Goal: Task Accomplishment & Management: Complete application form

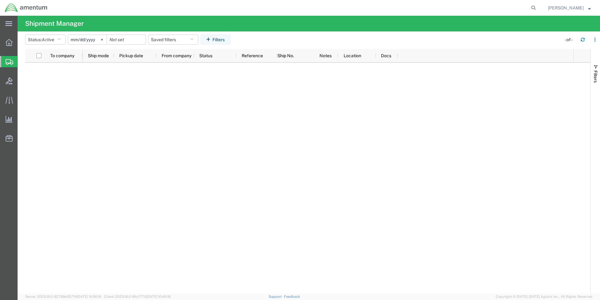
drag, startPoint x: 164, startPoint y: 212, endPoint x: 176, endPoint y: 205, distance: 13.5
click at [165, 211] on div at bounding box center [328, 177] width 491 height 230
click at [61, 40] on icon "button" at bounding box center [58, 39] width 3 height 4
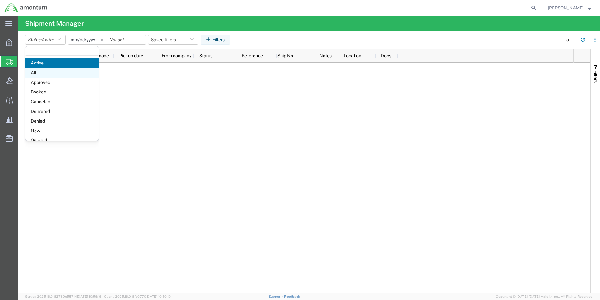
click at [46, 71] on span "All" at bounding box center [61, 73] width 73 height 10
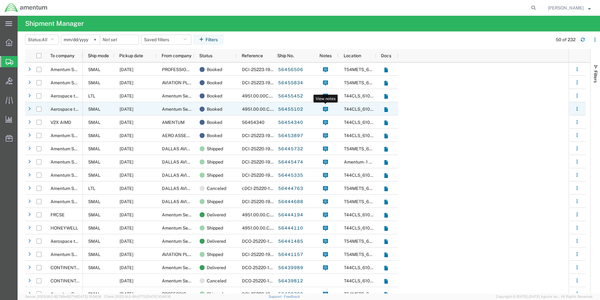
click at [325, 108] on icon at bounding box center [325, 109] width 5 height 5
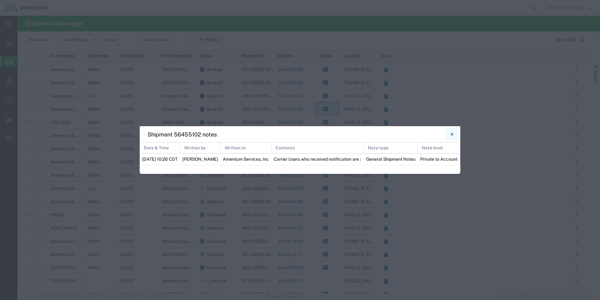
click at [452, 132] on icon "Close" at bounding box center [452, 134] width 3 height 8
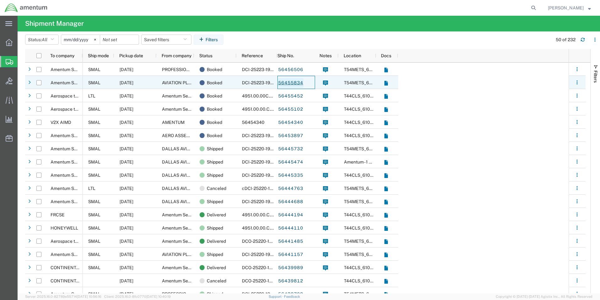
click at [291, 83] on link "56455834" at bounding box center [291, 83] width 26 height 10
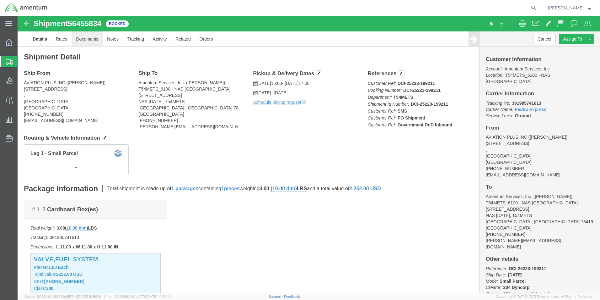
click link "Documents"
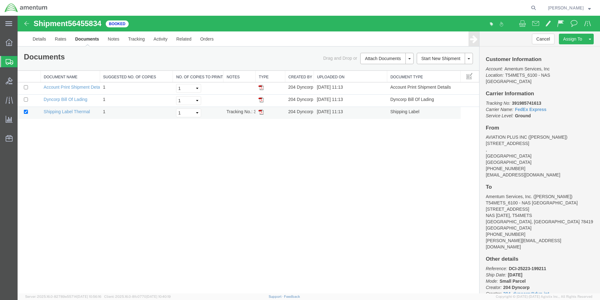
click at [263, 111] on img at bounding box center [261, 111] width 5 height 5
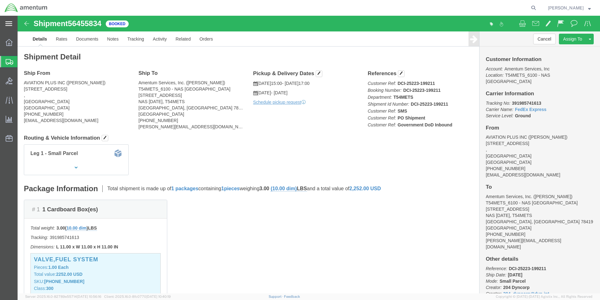
click at [8, 25] on icon at bounding box center [8, 23] width 7 height 5
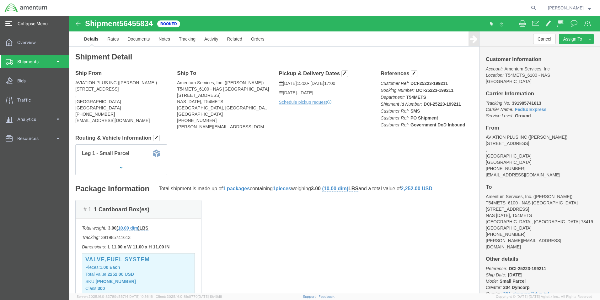
click at [8, 22] on icon at bounding box center [8, 23] width 7 height 5
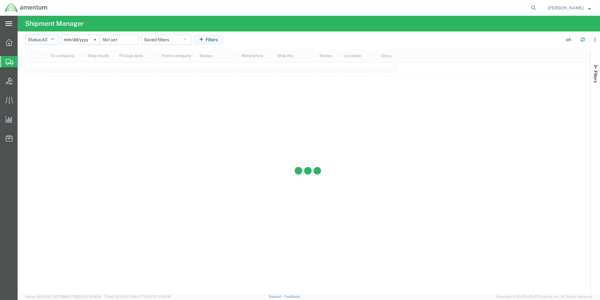
click at [54, 40] on icon "button" at bounding box center [52, 39] width 3 height 4
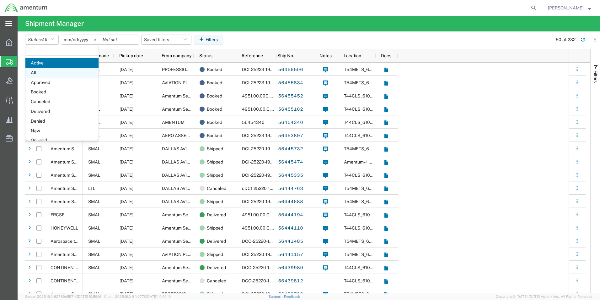
click at [44, 70] on span "All" at bounding box center [61, 73] width 73 height 10
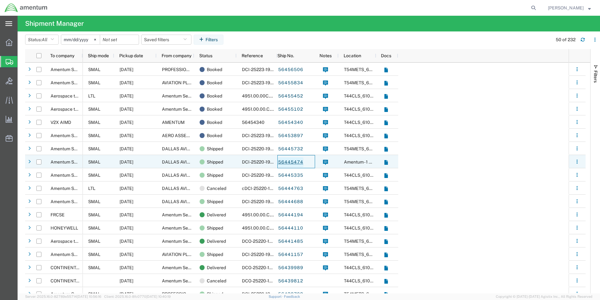
click at [290, 164] on link "56445474" at bounding box center [291, 162] width 26 height 10
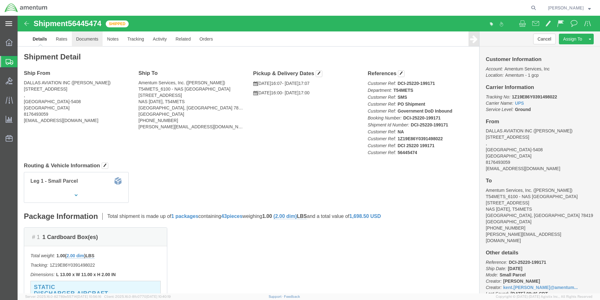
click link "Documents"
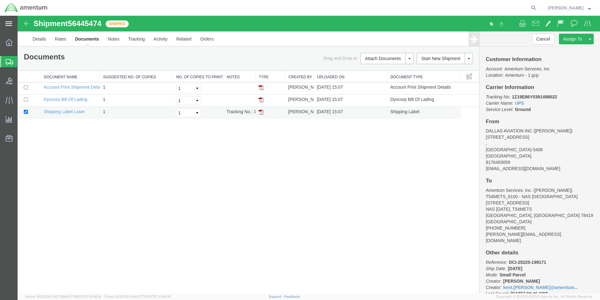
click at [259, 111] on img at bounding box center [261, 111] width 5 height 5
drag, startPoint x: 10, startPoint y: 62, endPoint x: 10, endPoint y: 48, distance: 13.8
click at [10, 61] on icon at bounding box center [10, 62] width 8 height 6
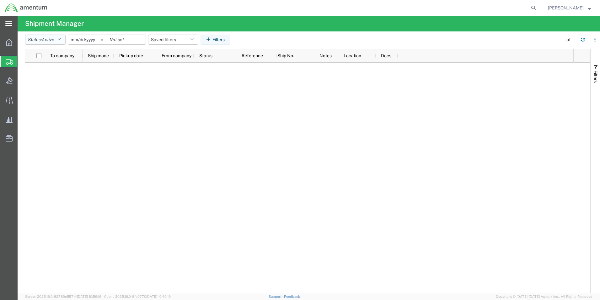
click at [61, 38] on icon "button" at bounding box center [58, 39] width 3 height 4
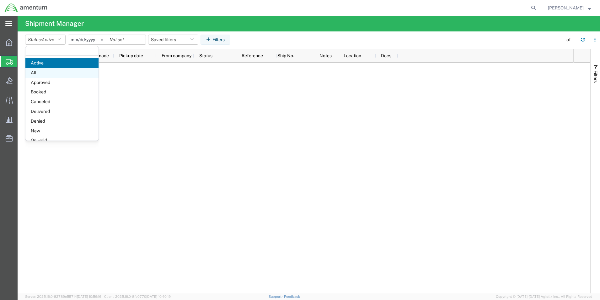
click at [55, 73] on span "All" at bounding box center [61, 73] width 73 height 10
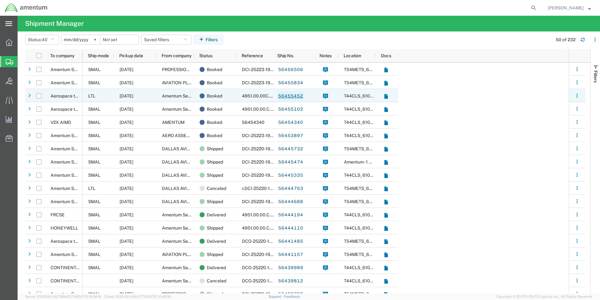
click at [286, 95] on link "56455452" at bounding box center [291, 96] width 26 height 10
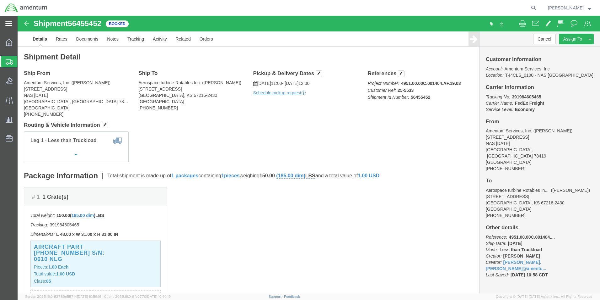
click img
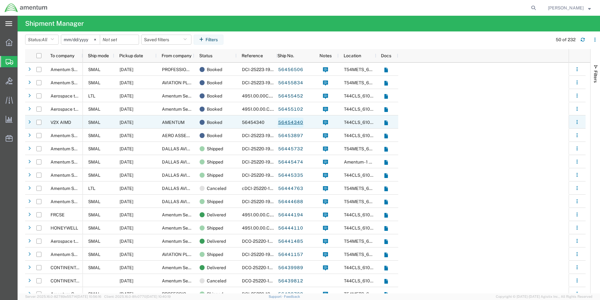
click at [292, 123] on link "56454340" at bounding box center [291, 122] width 26 height 10
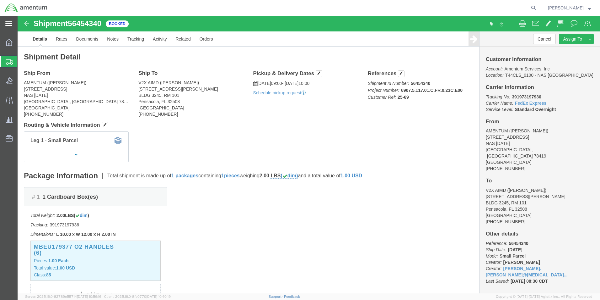
click img
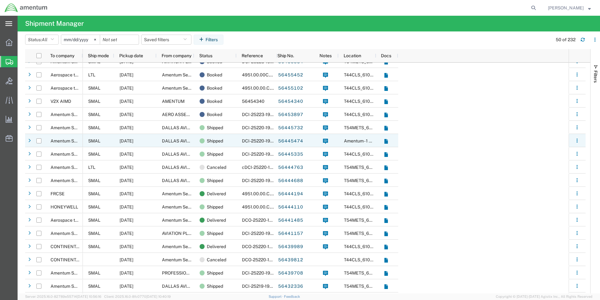
scroll to position [63, 0]
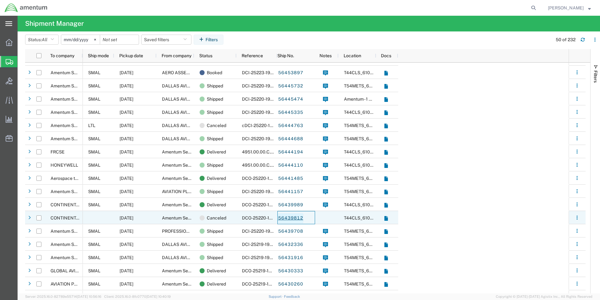
click at [286, 218] on link "56439812" at bounding box center [291, 218] width 26 height 10
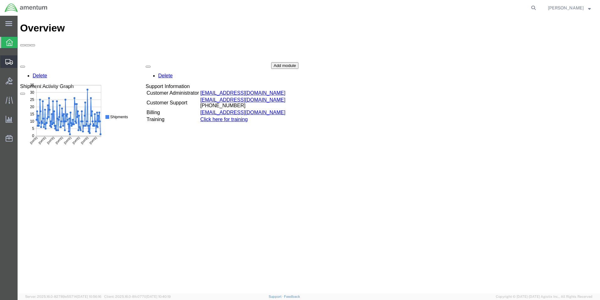
click at [0, 0] on span "Create Shipment" at bounding box center [0, 0] width 0 height 0
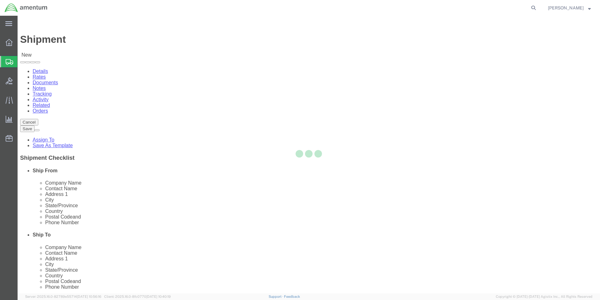
select select
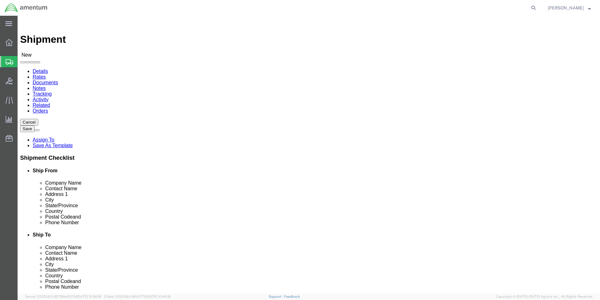
type input "T44"
select select "42673"
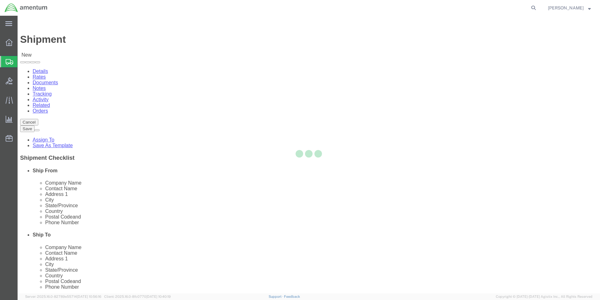
select select "[GEOGRAPHIC_DATA]"
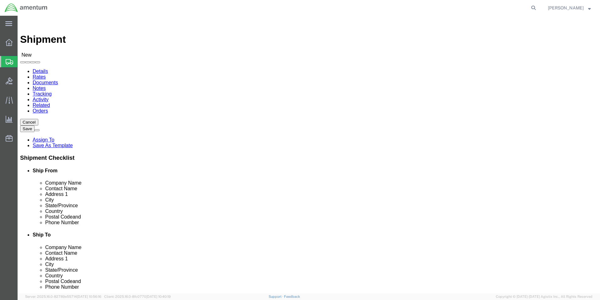
click input "text"
type input "[PERSON_NAME]"
click input "text"
type input "[PHONE_NUMBER]"
click input "text"
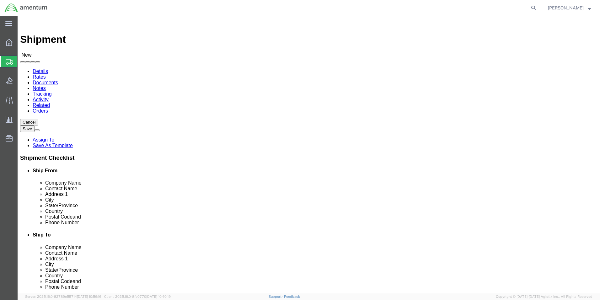
type input "FRC"
click p "- FRCSE - ([PERSON_NAME]) HANGAR 101W, [GEOGRAPHIC_DATA], [GEOGRAPHIC_DATA], [G…"
select select "FL"
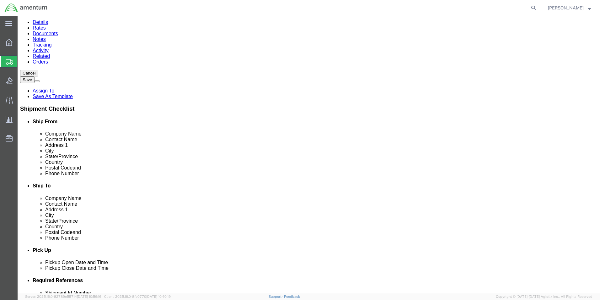
scroll to position [188, 0]
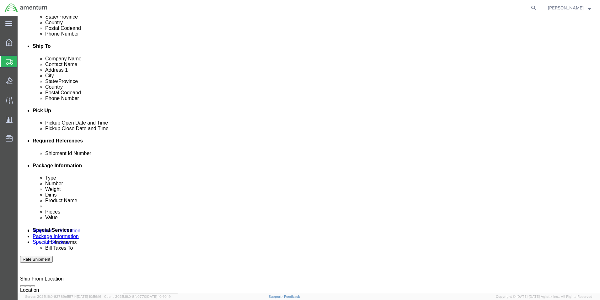
type input "FRCSE"
click button "Add reference"
click div "Select Account Type Activity ID Airline Appointment Number ASN Batch Request # …"
click select "Select Account Type Activity ID Airline Appointment Number ASN Batch Request # …"
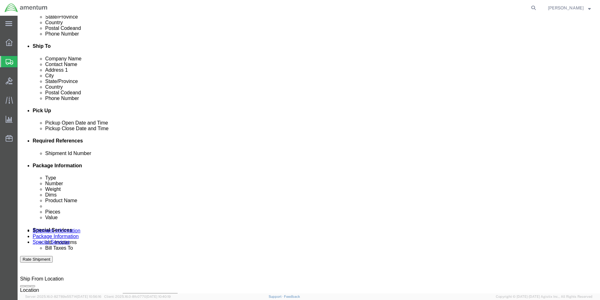
select select "CUSTREF"
click select "Select Account Type Activity ID Airline Appointment Number ASN Batch Request # …"
click input "text"
type input "25-5534"
click select "Select Account Type Activity ID Airline Appointment Number ASN Batch Request # …"
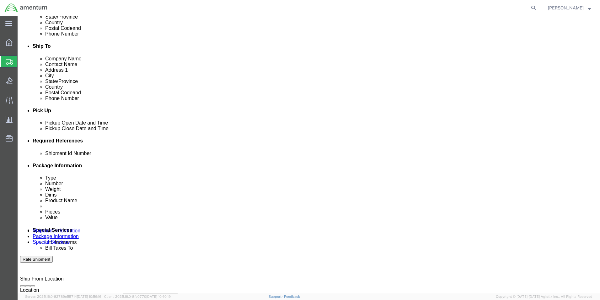
drag, startPoint x: 366, startPoint y: 198, endPoint x: 366, endPoint y: 193, distance: 5.4
click select "Select Account Type Activity ID Airline Appointment Number ASN Batch Request # …"
select select "PROJNUM"
click select "Select Account Type Activity ID Airline Appointment Number ASN Batch Request # …"
click input "text"
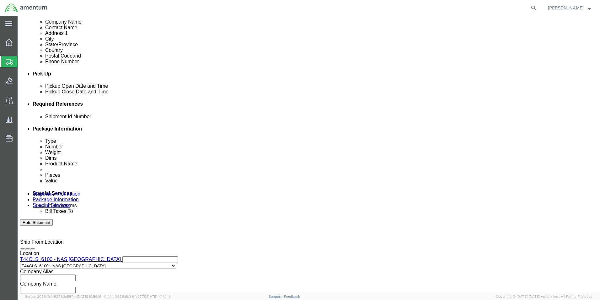
scroll to position [262, 0]
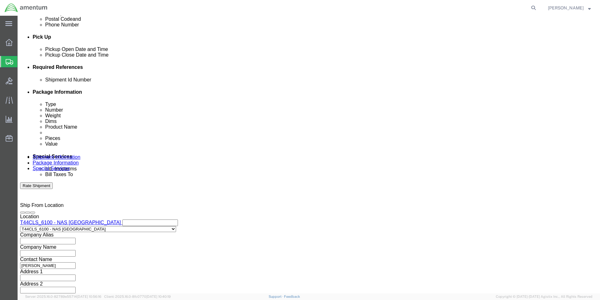
type input "4951.00.00.C.001101.AE.19.09"
click button "Continue"
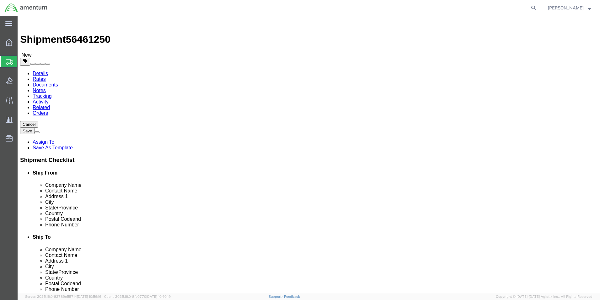
click select "Select BCK Boxes Bale(s) Basket(s) Bolt(s) Bottle(s) Buckets Bulk Bundle(s) Can…"
select select "LBX"
click select "Select BCK Boxes Bale(s) Basket(s) Bolt(s) Bottle(s) Buckets Bulk Bundle(s) Can…"
type input "17.50"
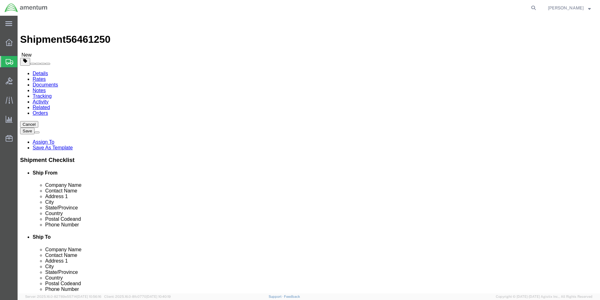
type input "12.50"
type input "3.00"
click input "0.00"
type input "0"
type input "1"
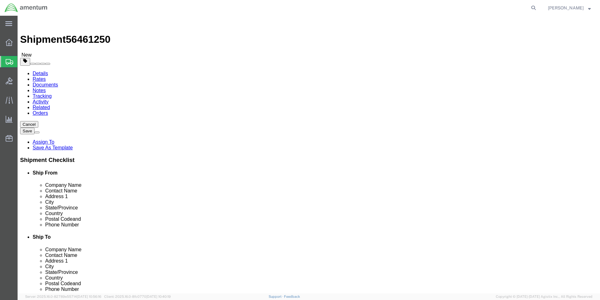
click link "Add Content"
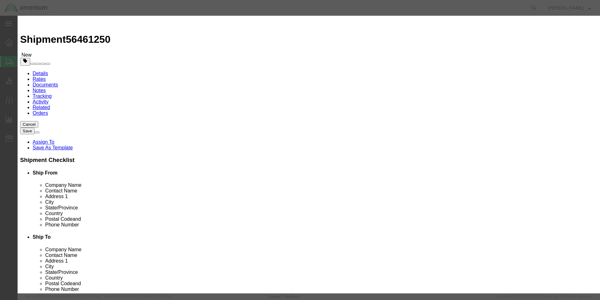
click input "text"
type input "LEVER CONTROL"
click button "Save & Close"
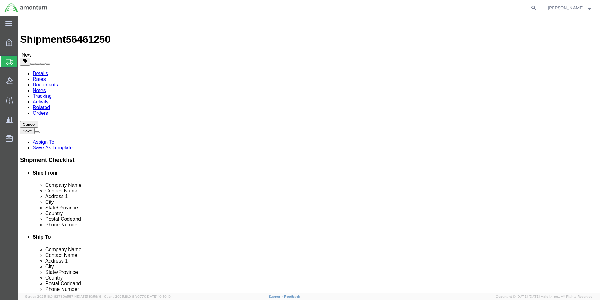
click dd "0.00 Each"
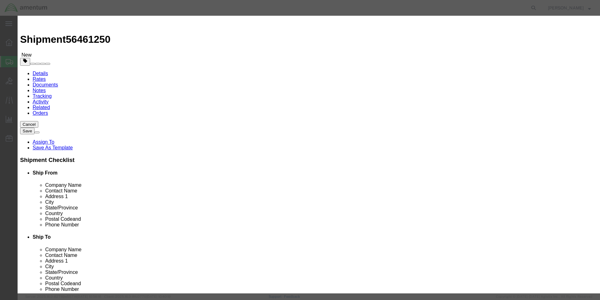
click input "0.00"
type input "0"
type input "1"
click input "text"
type input "1"
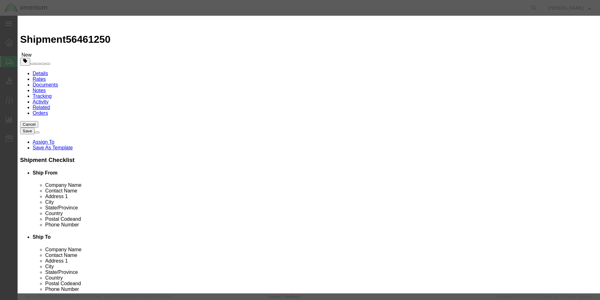
click button "Save & Close"
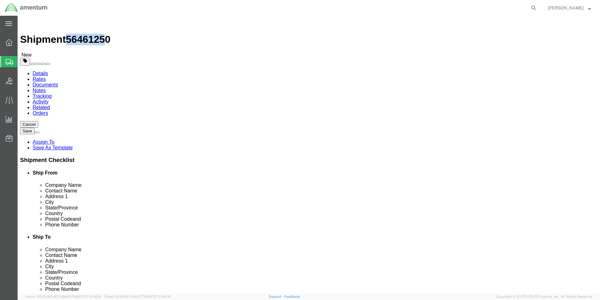
drag, startPoint x: 53, startPoint y: 8, endPoint x: 82, endPoint y: 8, distance: 28.9
click span "56461250"
drag, startPoint x: 82, startPoint y: 8, endPoint x: 54, endPoint y: 7, distance: 28.6
click span "56461250"
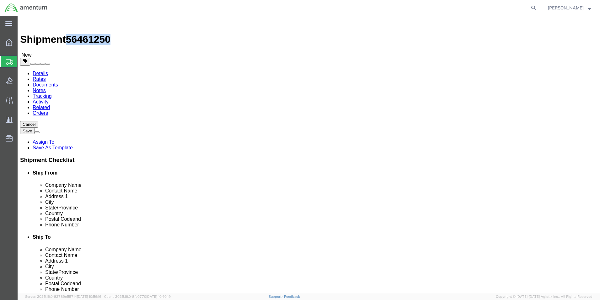
drag, startPoint x: 53, startPoint y: 6, endPoint x: 88, endPoint y: 7, distance: 34.9
click div "Shipment 56461250 New"
drag, startPoint x: 87, startPoint y: 7, endPoint x: 78, endPoint y: 7, distance: 8.8
copy span "56461250"
click button "Rate Shipment"
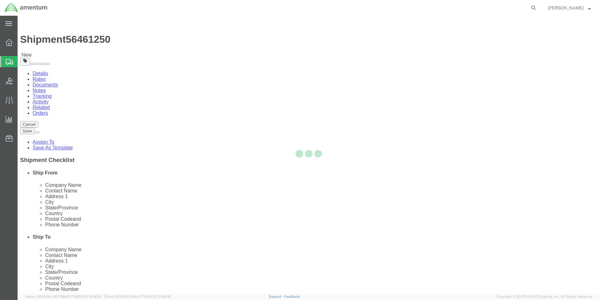
select select "42673"
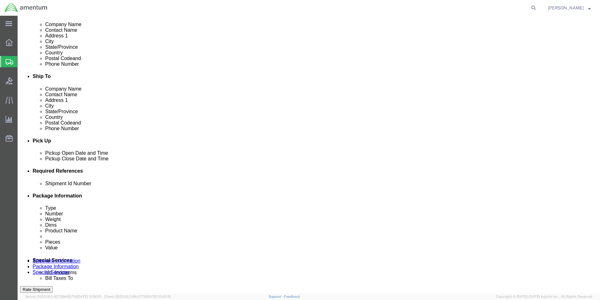
scroll to position [188, 0]
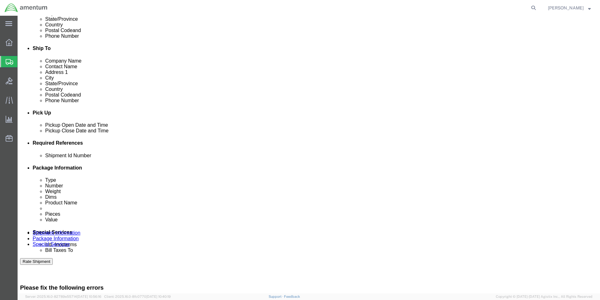
click input "text"
paste input "56461250"
type input "56461250"
click button "Rate Shipment"
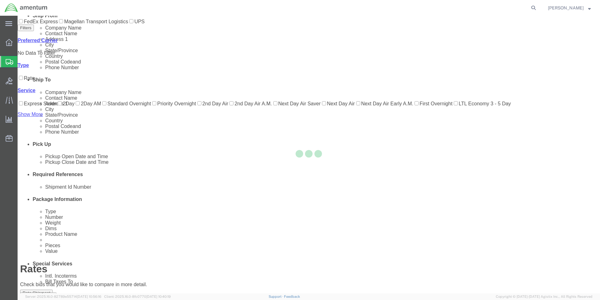
scroll to position [0, 0]
